Goal: Task Accomplishment & Management: Complete application form

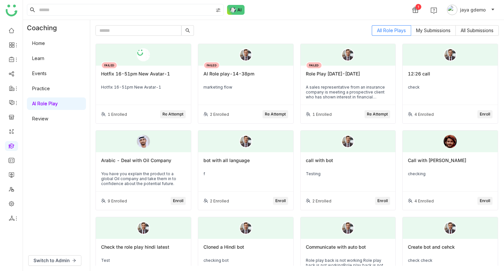
click at [48, 121] on link "Review" at bounding box center [40, 119] width 16 height 6
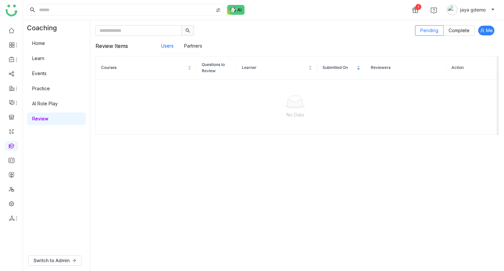
click at [481, 29] on icon at bounding box center [482, 30] width 5 height 5
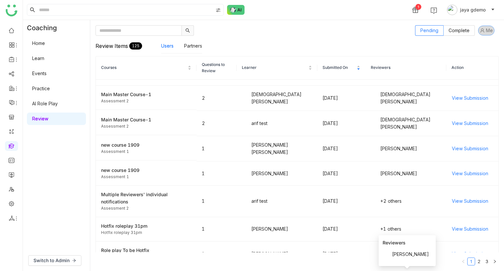
scroll to position [40, 0]
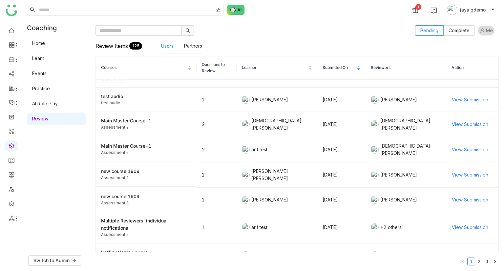
click at [45, 44] on link "Home" at bounding box center [38, 43] width 13 height 6
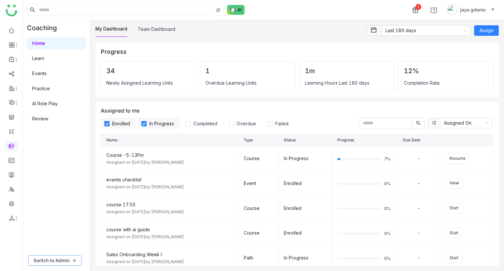
click at [59, 261] on span "Switch to Admin" at bounding box center [51, 260] width 36 height 7
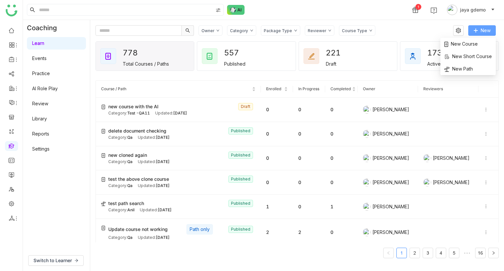
click at [481, 29] on span "New" at bounding box center [486, 30] width 10 height 7
click at [459, 47] on span "New Course" at bounding box center [460, 43] width 33 height 7
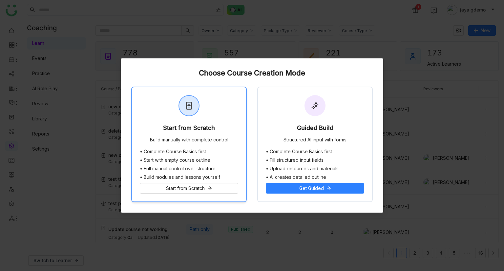
click at [165, 142] on div "Build manually with complete control" at bounding box center [189, 140] width 78 height 7
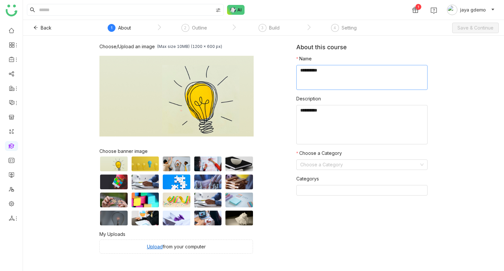
click at [306, 81] on textarea at bounding box center [361, 77] width 131 height 25
type textarea "**********"
click at [296, 137] on textarea at bounding box center [361, 124] width 131 height 39
paste textarea "**********"
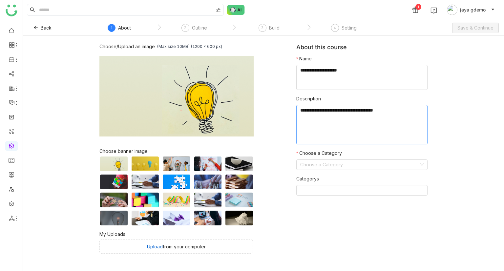
paste textarea "**********"
type textarea "**********"
click at [317, 165] on input at bounding box center [359, 165] width 119 height 10
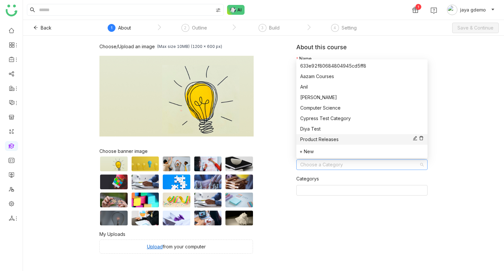
click at [318, 141] on div "Product Releases" at bounding box center [361, 139] width 123 height 7
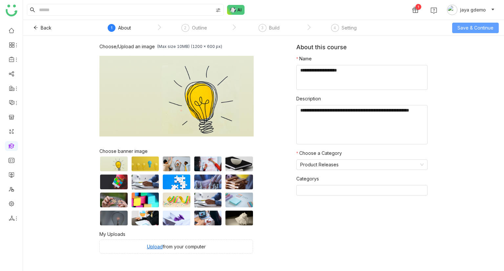
click at [479, 23] on button "Save & Continue" at bounding box center [475, 28] width 47 height 10
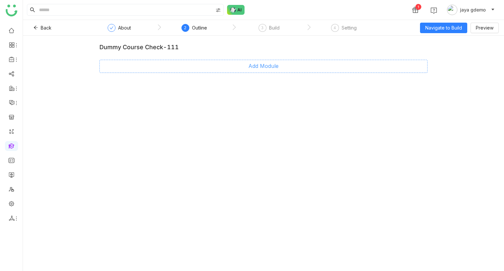
click at [240, 64] on button "Add Module" at bounding box center [263, 66] width 328 height 13
type input "********"
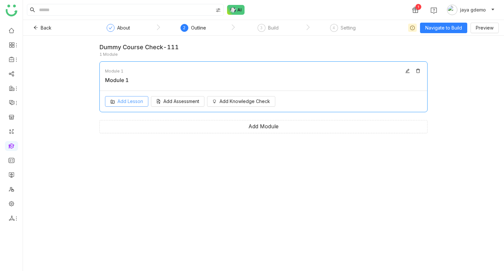
click at [124, 97] on button "Add Lesson" at bounding box center [126, 101] width 43 height 10
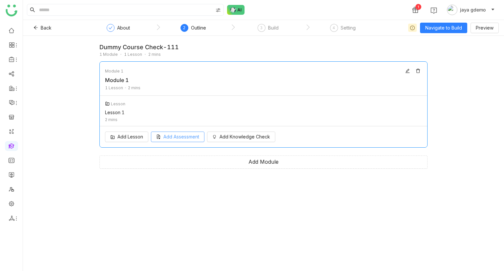
click at [169, 143] on div "Add Lesson Add Assessment Add Knowledge Check" at bounding box center [263, 136] width 327 height 21
click at [175, 135] on span "Add Assessment" at bounding box center [181, 136] width 36 height 7
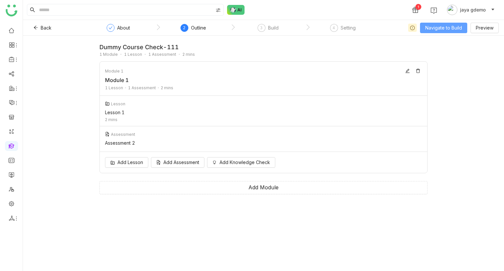
click at [429, 26] on span "Navigate to Build" at bounding box center [443, 27] width 37 height 7
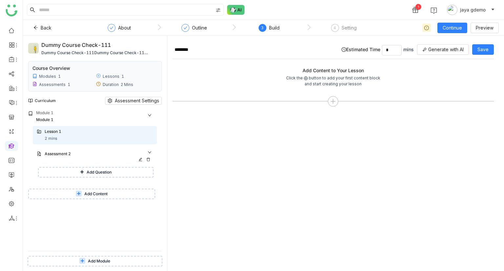
click at [78, 155] on div "Assessment 2" at bounding box center [92, 154] width 95 height 6
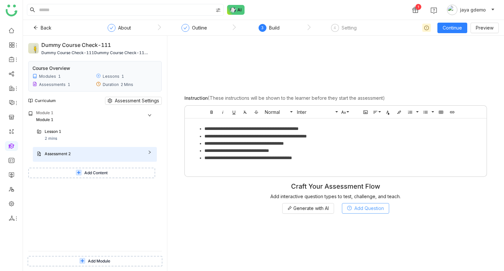
click at [359, 212] on span "Add Question" at bounding box center [369, 208] width 30 height 7
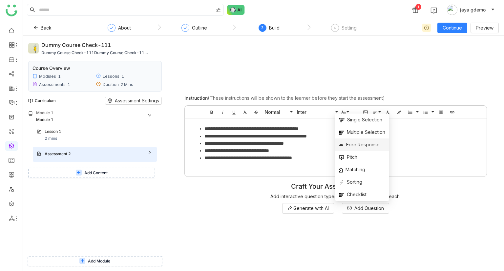
click at [358, 142] on span "Free Response" at bounding box center [359, 144] width 41 height 7
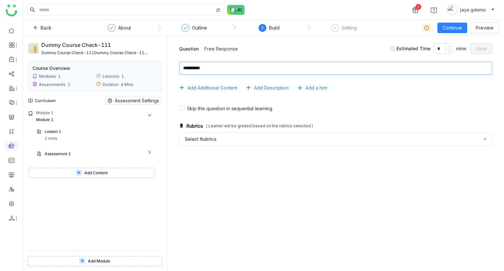
paste textarea "**********"
click at [206, 69] on textarea at bounding box center [335, 68] width 313 height 13
paste textarea "**********"
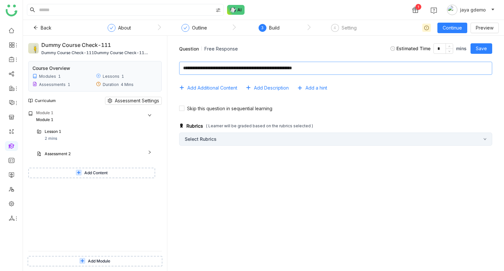
type textarea "**********"
click at [324, 133] on div "Select Rubrics" at bounding box center [335, 139] width 313 height 13
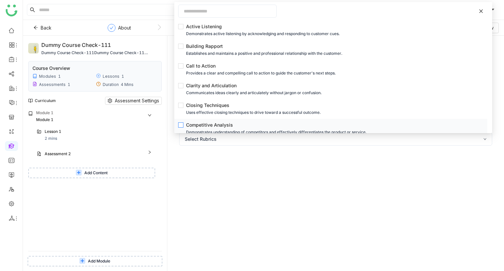
click at [265, 123] on div "Competitive Analysis" at bounding box center [332, 124] width 293 height 7
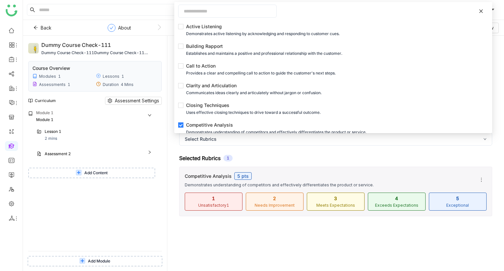
click at [314, 231] on div "Add Additional Content Add Description Add a hint Skip this question in sequent…" at bounding box center [336, 160] width 326 height 209
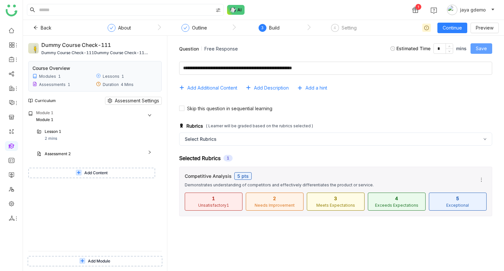
click at [487, 50] on span "Save" at bounding box center [481, 48] width 11 height 7
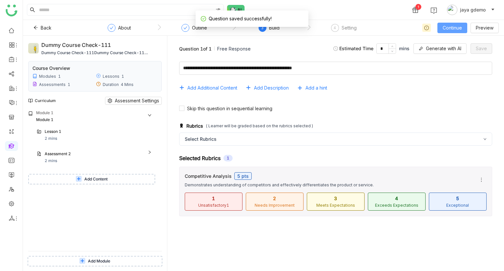
click at [460, 28] on span "Continue" at bounding box center [451, 27] width 19 height 7
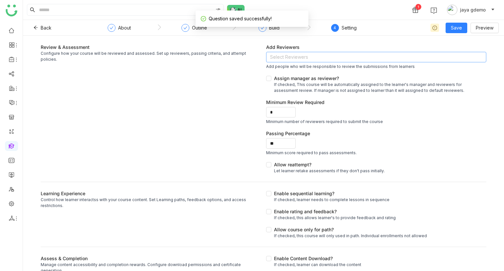
click at [348, 57] on nz-select-top-control "Select Reviewers" at bounding box center [376, 57] width 220 height 10
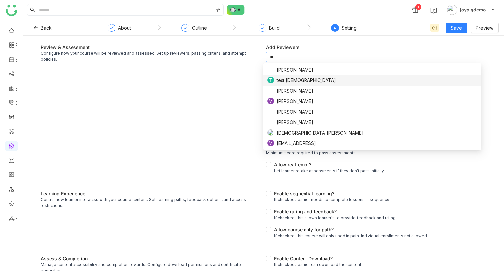
type input "*"
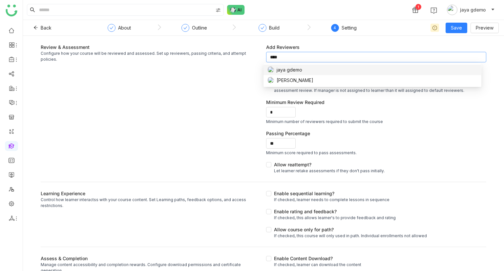
type input "****"
click at [336, 72] on div "jaya gdemo" at bounding box center [372, 69] width 210 height 7
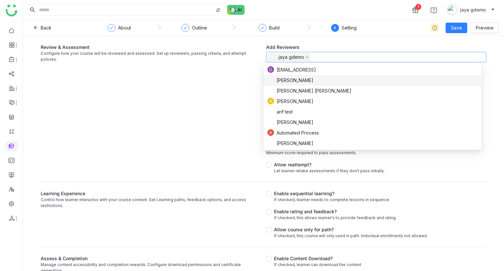
click at [206, 87] on div "Review & Assessment Configure how your course will be reviewed and assessed. Se…" at bounding box center [151, 109] width 220 height 130
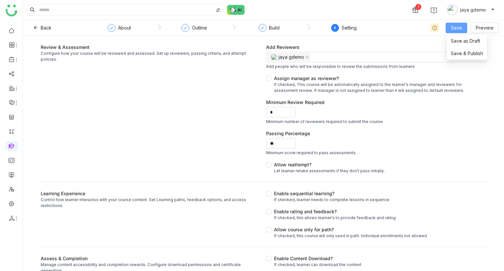
click at [455, 25] on span "Save" at bounding box center [456, 27] width 11 height 7
click at [466, 54] on span "Save & Publish" at bounding box center [467, 53] width 32 height 7
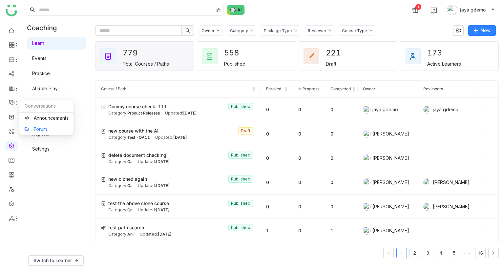
click at [50, 129] on link "Forum" at bounding box center [46, 129] width 44 height 5
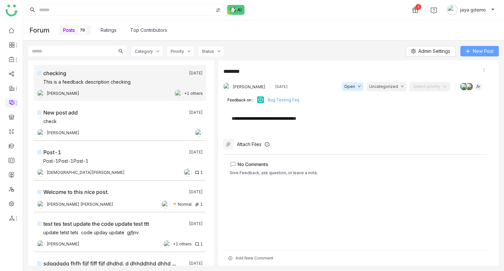
click at [474, 54] on span "New Post" at bounding box center [483, 51] width 21 height 7
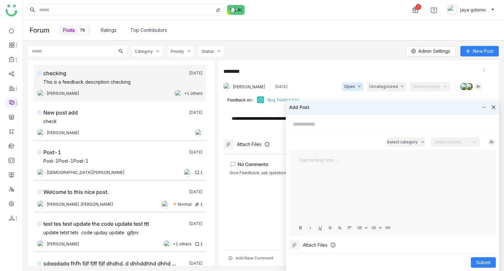
click at [340, 123] on input at bounding box center [392, 124] width 207 height 13
type input "*"
type input "**********"
click at [482, 260] on span "Submit" at bounding box center [483, 262] width 14 height 7
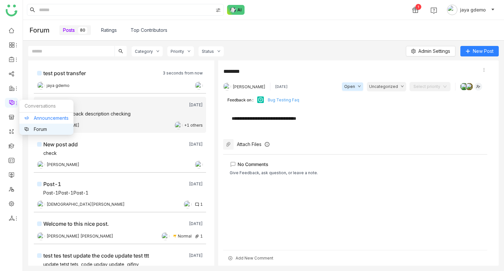
click at [35, 120] on link "Announcements" at bounding box center [46, 118] width 44 height 5
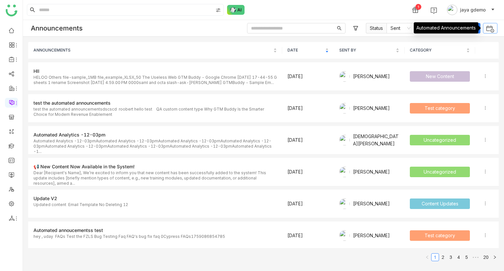
click at [490, 28] on img at bounding box center [490, 29] width 9 height 9
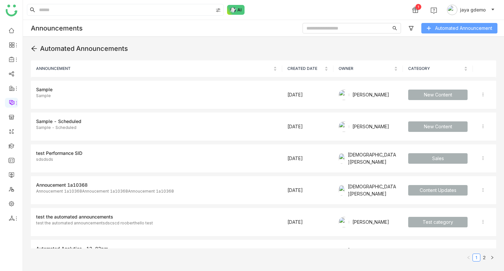
click at [450, 28] on span "Automated Announcement" at bounding box center [463, 28] width 57 height 7
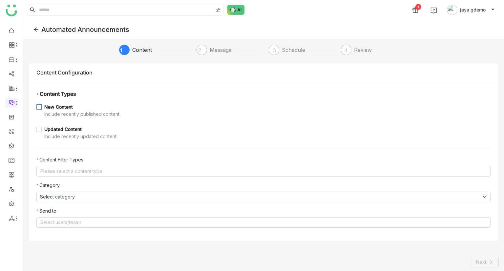
click at [43, 108] on span "New Content Include recently published content" at bounding box center [82, 110] width 80 height 14
click at [50, 134] on div "Include recently updated content" at bounding box center [80, 136] width 72 height 7
click at [69, 174] on nz-select-top-control "Please select a content type" at bounding box center [263, 171] width 454 height 10
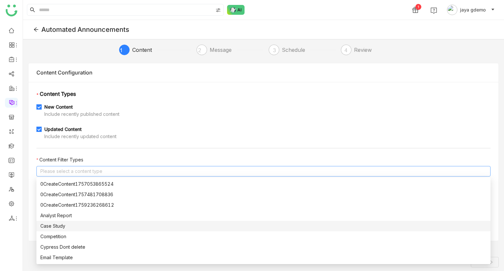
click at [72, 223] on div "Case Study" at bounding box center [263, 225] width 446 height 7
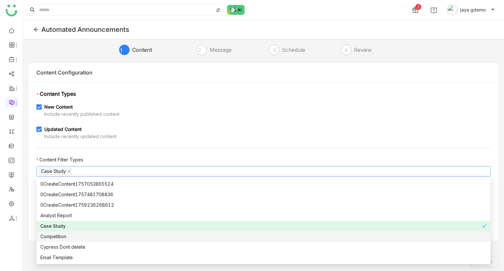
click at [70, 233] on nz-option-item "Competition" at bounding box center [263, 236] width 454 height 10
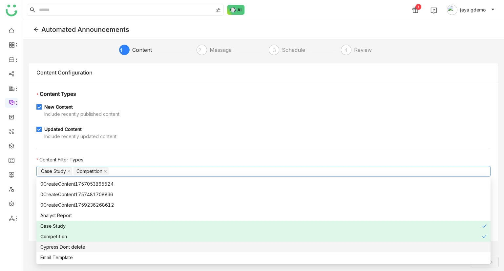
click at [69, 246] on div "Cypress Dont delete" at bounding box center [263, 246] width 446 height 7
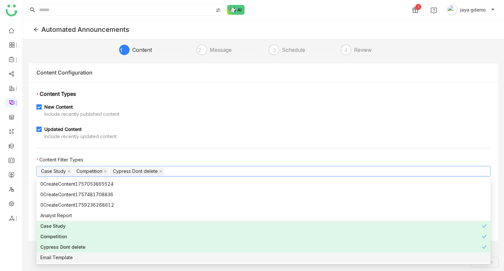
click at [69, 255] on div "Email Template" at bounding box center [263, 257] width 446 height 7
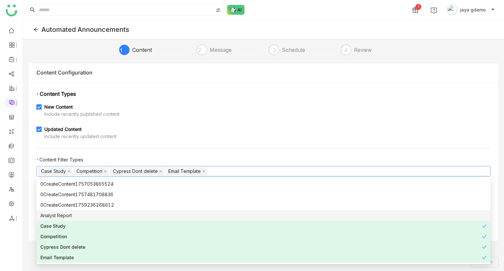
click at [94, 212] on nz-option-item "Analyst Report" at bounding box center [263, 215] width 454 height 10
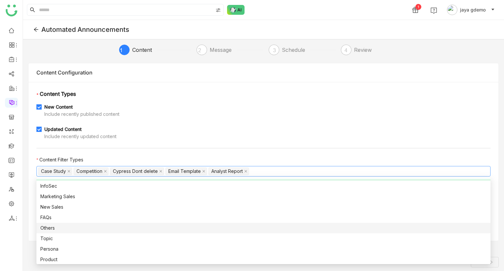
scroll to position [82, 0]
click at [123, 222] on nz-option-item "Others" at bounding box center [263, 227] width 454 height 10
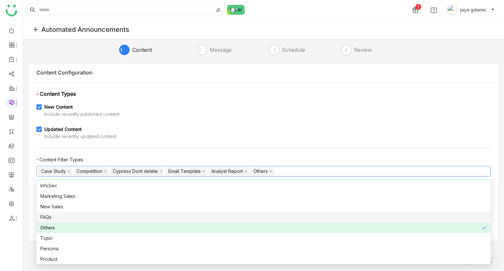
click at [87, 218] on div "FAQs" at bounding box center [263, 217] width 446 height 7
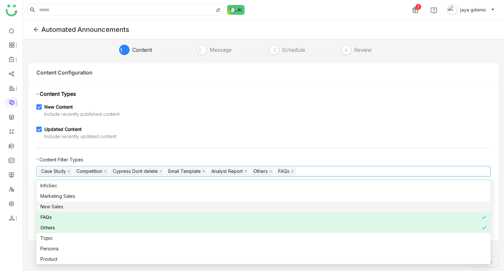
click at [97, 207] on div "New Sales" at bounding box center [263, 206] width 446 height 7
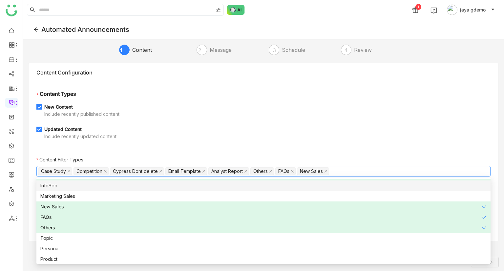
click at [191, 138] on div "Updated Content Include recently updated content" at bounding box center [263, 133] width 454 height 14
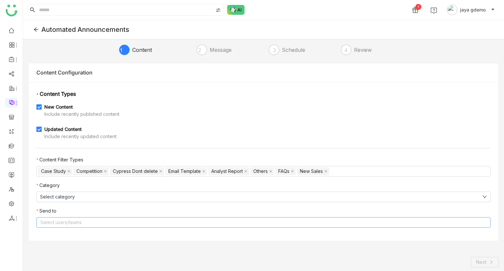
click at [84, 226] on nz-select-top-control "Select users/teams" at bounding box center [263, 222] width 454 height 10
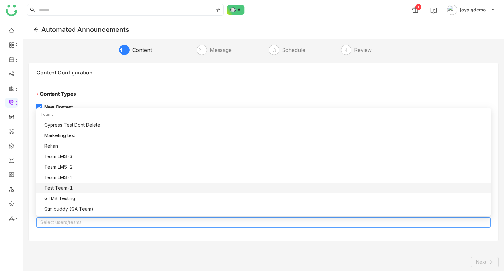
type input "*"
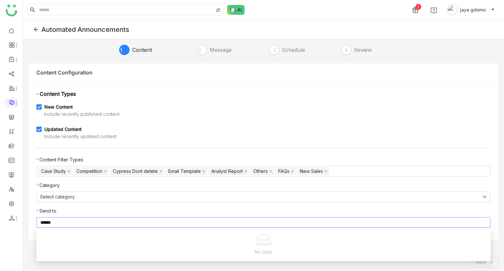
scroll to position [0, 0]
type input "******"
click at [68, 259] on div "[DEMOGRAPHIC_DATA][PERSON_NAME]" at bounding box center [265, 259] width 442 height 8
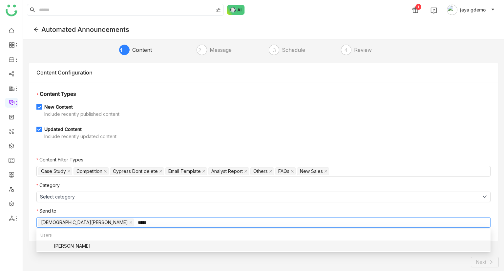
type input "*****"
click at [135, 251] on div "[PERSON_NAME]" at bounding box center [265, 247] width 442 height 10
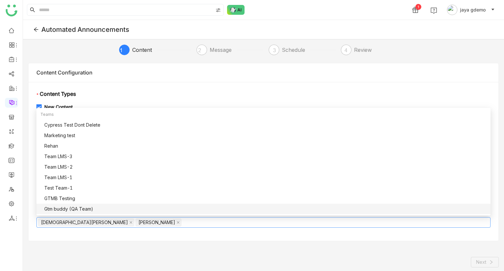
click at [329, 250] on div "1 Content 2 Message 3 Schedule 4 Review Content Configuration * Content Types N…" at bounding box center [263, 164] width 481 height 251
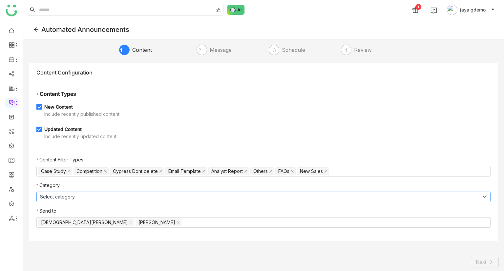
click at [127, 193] on button "Select category" at bounding box center [263, 197] width 454 height 10
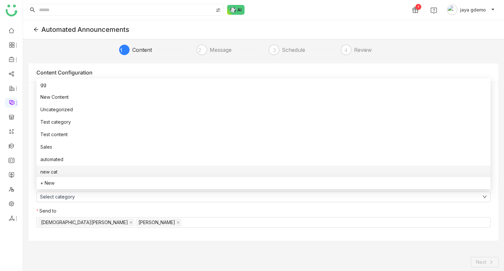
click at [90, 170] on li "new cat" at bounding box center [263, 172] width 454 height 12
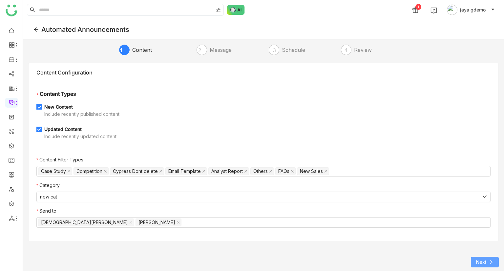
click at [485, 265] on button "Next" at bounding box center [485, 262] width 28 height 10
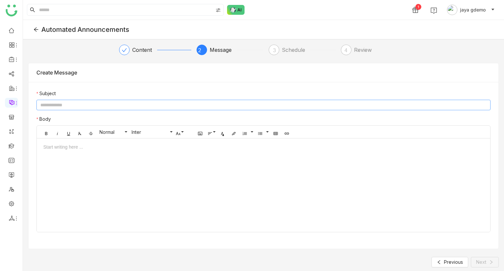
click at [118, 102] on input at bounding box center [263, 105] width 454 height 10
type input "********"
click at [96, 151] on div at bounding box center [263, 187] width 453 height 89
click at [481, 260] on span "Next" at bounding box center [481, 261] width 10 height 7
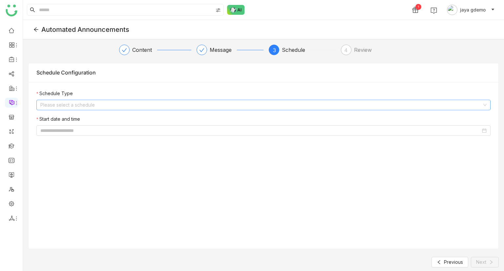
click at [102, 104] on input at bounding box center [260, 105] width 441 height 10
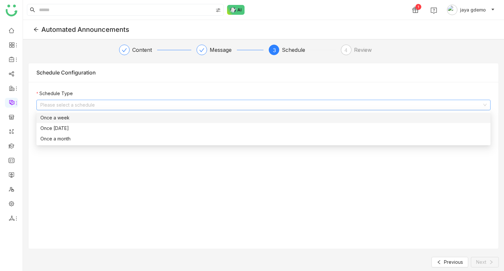
click at [79, 120] on div "Once a week" at bounding box center [263, 117] width 446 height 7
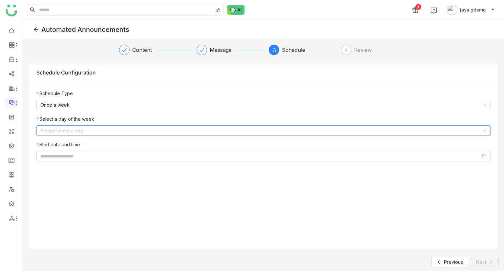
click at [75, 130] on input at bounding box center [260, 131] width 441 height 10
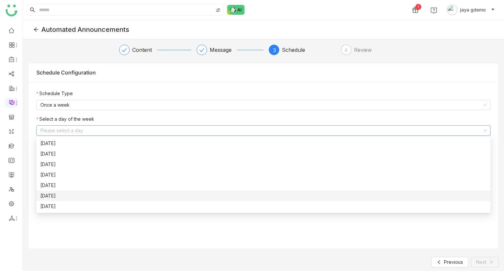
click at [54, 196] on div "[DATE]" at bounding box center [263, 195] width 446 height 7
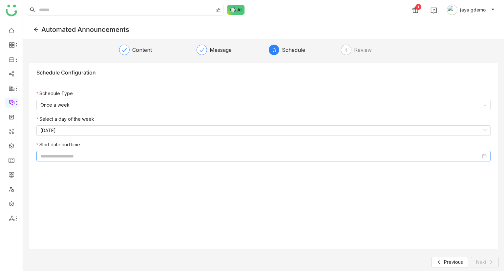
click at [109, 157] on input at bounding box center [260, 156] width 440 height 7
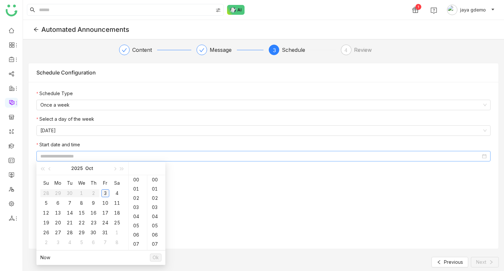
click at [105, 192] on div "3" at bounding box center [105, 193] width 8 height 8
click at [154, 223] on div "42" at bounding box center [156, 225] width 18 height 9
type input "**********"
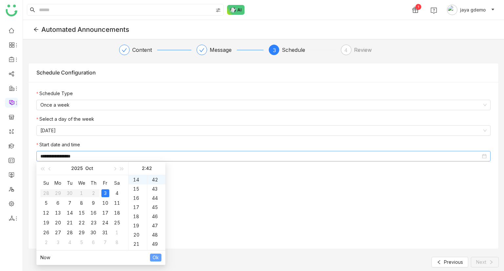
click at [154, 258] on span "Ok" at bounding box center [156, 257] width 6 height 7
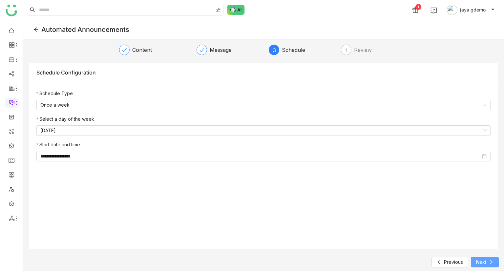
click at [484, 264] on span "Next" at bounding box center [481, 261] width 10 height 7
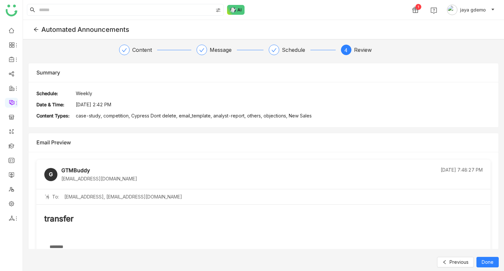
scroll to position [0, 0]
click at [485, 258] on span "Done" at bounding box center [487, 261] width 12 height 7
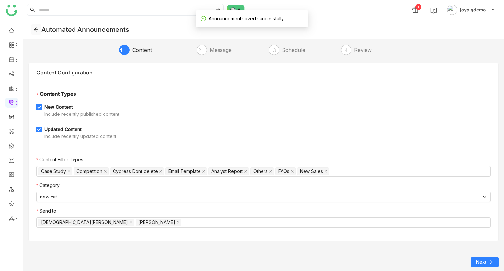
click at [35, 31] on icon at bounding box center [36, 30] width 4 height 4
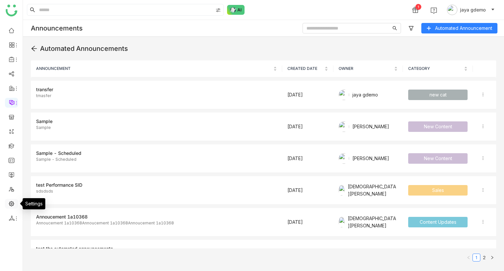
click at [10, 202] on link at bounding box center [12, 203] width 6 height 6
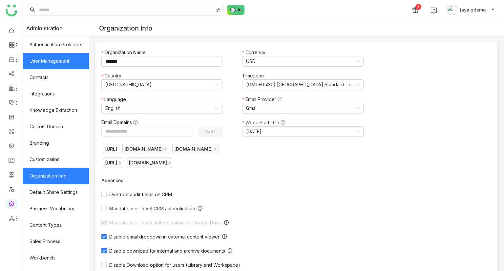
click at [57, 61] on link "User Management" at bounding box center [56, 61] width 66 height 16
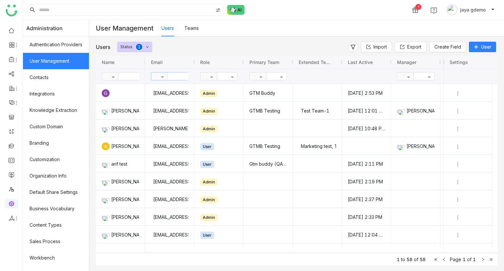
click at [182, 77] on input "text" at bounding box center [192, 76] width 48 height 8
type input "****"
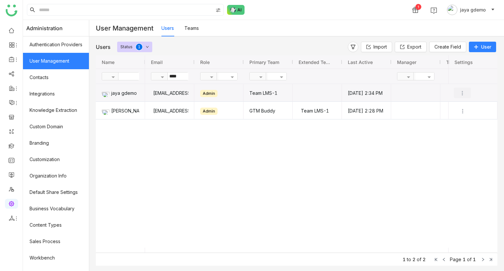
click at [464, 93] on img "Press SPACE to select this row." at bounding box center [462, 93] width 7 height 7
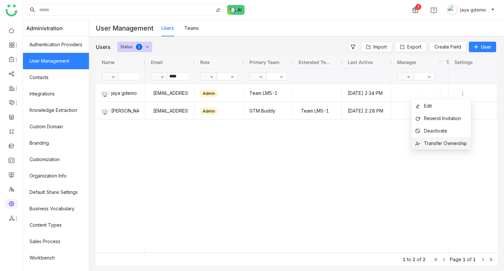
click at [458, 142] on span "Transfer Ownership" at bounding box center [445, 143] width 43 height 6
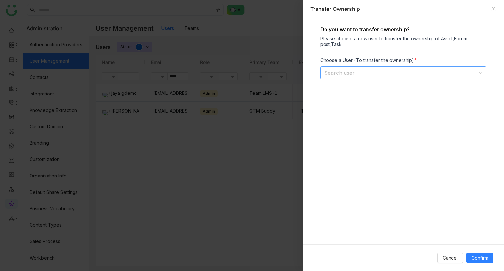
click at [364, 72] on input at bounding box center [400, 73] width 153 height 12
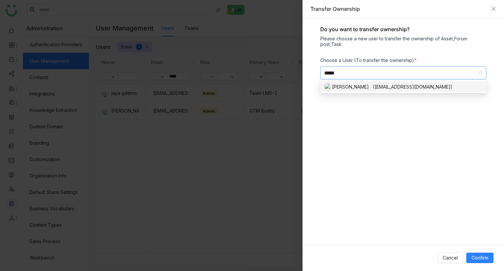
type input "*****"
click at [382, 88] on div "[PERSON_NAME] ([EMAIL_ADDRESS][DOMAIN_NAME])" at bounding box center [403, 87] width 158 height 8
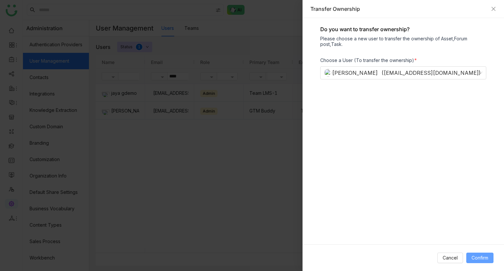
click at [485, 256] on span "Confirm" at bounding box center [479, 257] width 17 height 7
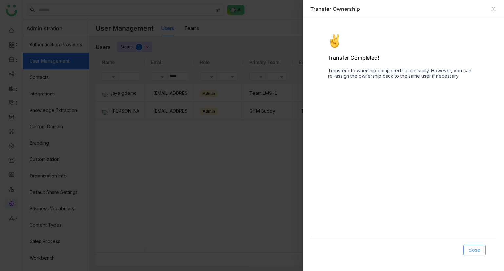
click at [482, 252] on button "close" at bounding box center [474, 250] width 22 height 10
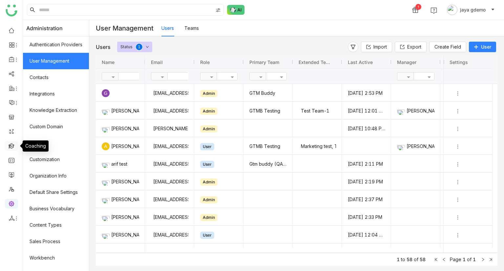
click at [13, 148] on link at bounding box center [12, 146] width 6 height 6
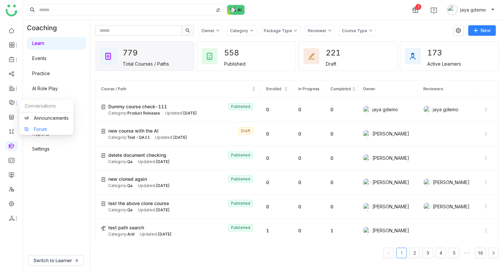
click at [39, 131] on link "Forum" at bounding box center [46, 129] width 44 height 5
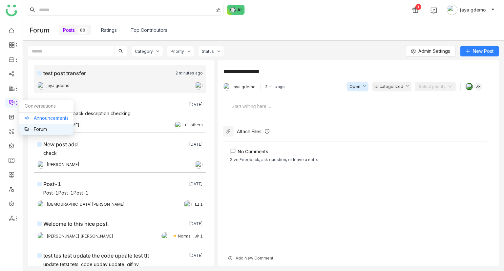
click at [36, 120] on link "Announcements" at bounding box center [46, 118] width 44 height 5
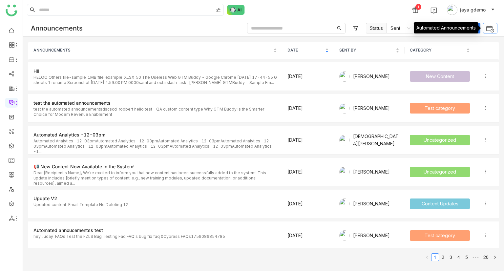
click at [487, 30] on img at bounding box center [490, 29] width 9 height 9
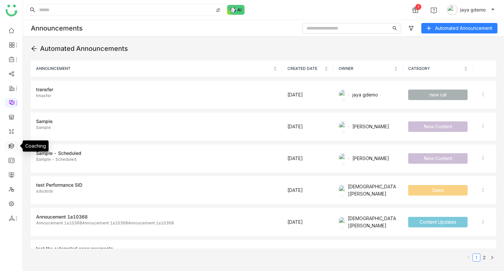
click at [9, 148] on link at bounding box center [12, 146] width 6 height 6
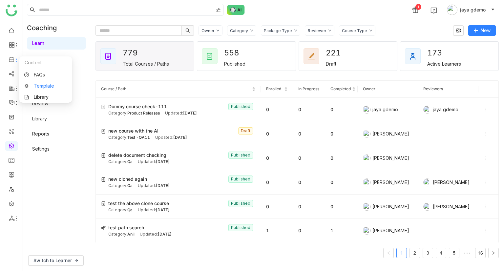
click at [47, 88] on link "Template" at bounding box center [45, 86] width 43 height 5
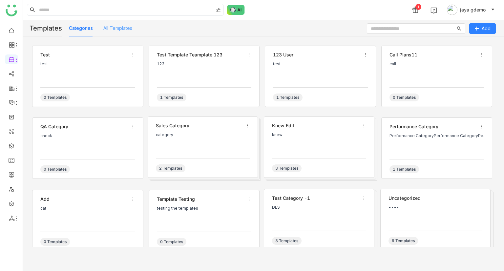
click at [121, 33] on div "All Templates" at bounding box center [117, 28] width 29 height 16
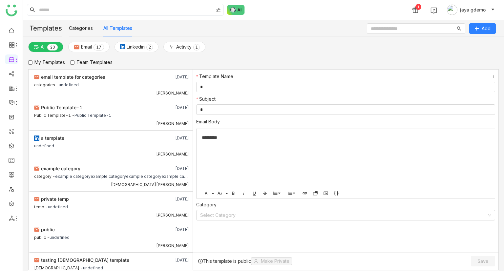
click at [92, 62] on label "Team Templates" at bounding box center [91, 62] width 42 height 7
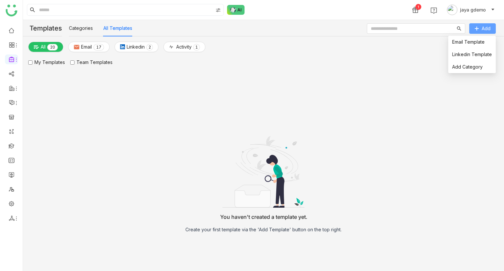
click at [480, 28] on button "Add" at bounding box center [482, 28] width 27 height 10
click at [469, 40] on link "Email Template" at bounding box center [468, 42] width 32 height 6
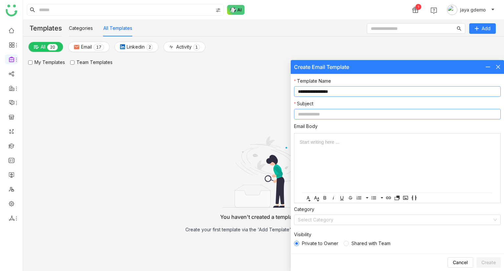
type input "**********"
paste input "**********"
click at [328, 113] on input "**********" at bounding box center [397, 114] width 207 height 10
paste input "**********"
type input "**********"
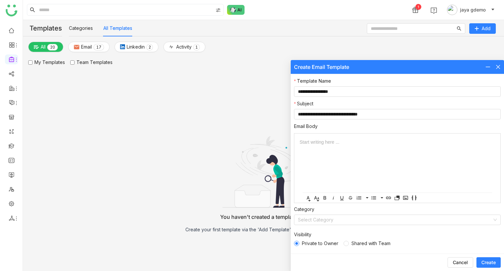
click at [322, 154] on div "Start writing here ..." at bounding box center [396, 162] width 195 height 59
click at [322, 143] on div "**********" at bounding box center [396, 141] width 195 height 7
click at [361, 243] on span "Shared with Team" at bounding box center [371, 243] width 44 height 7
click at [483, 262] on span "Create" at bounding box center [488, 262] width 14 height 7
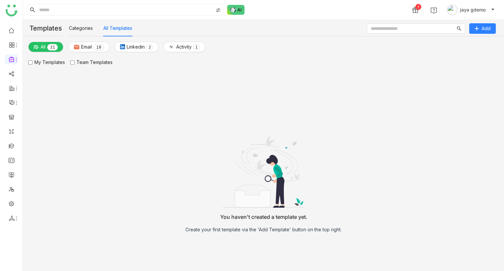
click at [53, 60] on label "My Templates" at bounding box center [46, 62] width 37 height 7
click at [86, 61] on label "Team Templates" at bounding box center [91, 62] width 42 height 7
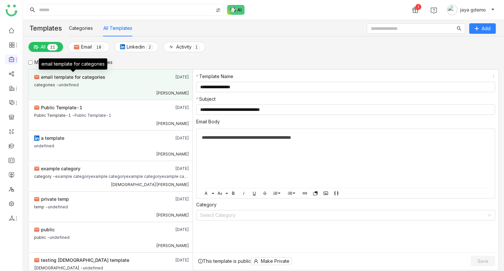
click at [103, 78] on span "email template for categories" at bounding box center [73, 77] width 64 height 6
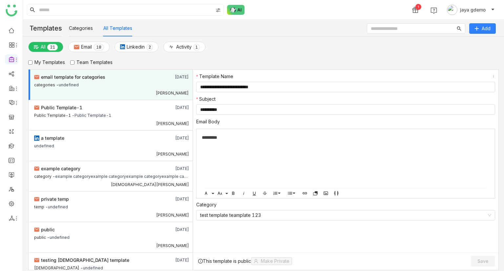
click at [89, 62] on label "Team Templates" at bounding box center [91, 62] width 42 height 7
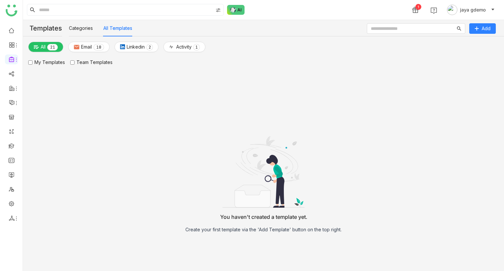
click at [89, 62] on label "Team Templates" at bounding box center [91, 62] width 42 height 7
